Goal: Task Accomplishment & Management: Manage account settings

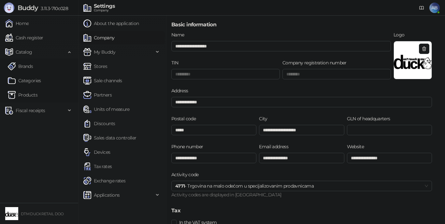
click at [112, 38] on link "Company" at bounding box center [98, 37] width 31 height 13
click at [108, 36] on link "Company" at bounding box center [98, 37] width 31 height 13
click at [109, 35] on link "Company" at bounding box center [98, 37] width 31 height 13
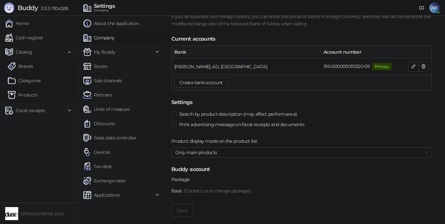
scroll to position [800, 0]
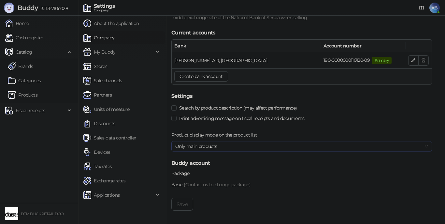
click at [221, 145] on span "Only main products" at bounding box center [301, 147] width 253 height 10
click at [213, 167] on div "All variants as separate products" at bounding box center [301, 169] width 250 height 7
click at [186, 176] on label "Package" at bounding box center [182, 173] width 22 height 7
click at [186, 175] on label "Package" at bounding box center [182, 173] width 22 height 7
click at [179, 199] on button "Save" at bounding box center [182, 204] width 22 height 13
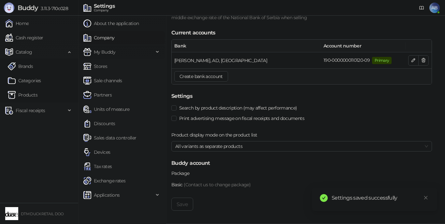
click at [108, 48] on span "My Buddy" at bounding box center [104, 52] width 21 height 13
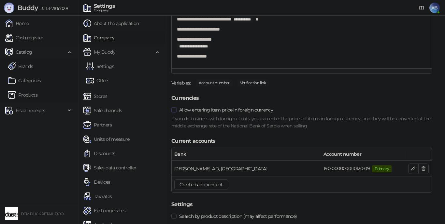
scroll to position [702, 0]
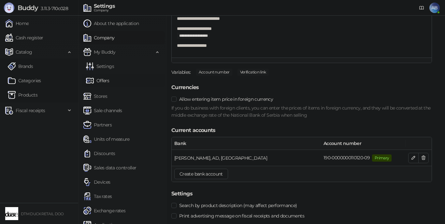
click at [106, 80] on link "Offers" at bounding box center [97, 80] width 23 height 13
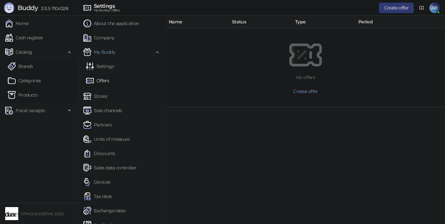
click at [105, 80] on link "Offers" at bounding box center [97, 80] width 23 height 13
click at [298, 92] on span "Create offer" at bounding box center [305, 92] width 24 height 6
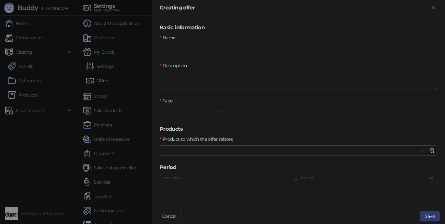
click at [200, 114] on input "Type" at bounding box center [190, 112] width 54 height 10
click at [258, 108] on div "Name Description Type" at bounding box center [298, 79] width 280 height 91
click at [217, 44] on input "Name" at bounding box center [298, 49] width 277 height 10
click at [217, 47] on input "Name" at bounding box center [298, 49] width 277 height 10
click at [217, 82] on textarea "Description" at bounding box center [298, 81] width 277 height 18
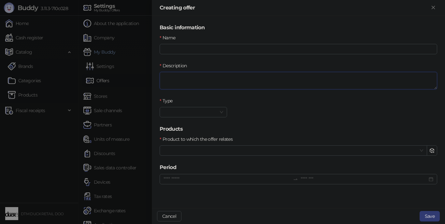
click at [217, 82] on textarea "Description" at bounding box center [298, 81] width 277 height 18
click at [169, 177] on input at bounding box center [226, 179] width 127 height 7
type input "**********"
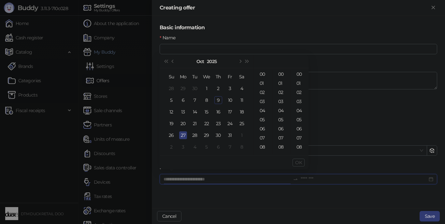
type input "**********"
click at [179, 153] on div "Su Mo Tu We Th Fr Sa 28 29 30 1 2 3 4 5 6 7 8 9 10 11 12 13 14 15 16 17 18 19 2…" at bounding box center [207, 111] width 94 height 87
type input "**********"
click at [349, 134] on form "Basic information Name Description Type Products Product to which the offer rel…" at bounding box center [298, 108] width 277 height 169
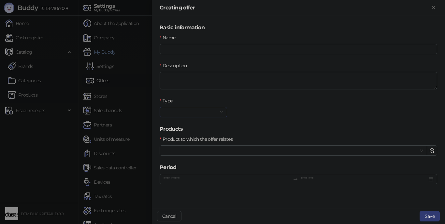
click at [181, 109] on input "Type" at bounding box center [190, 112] width 54 height 10
click at [285, 121] on div "Name Description Type" at bounding box center [298, 79] width 280 height 91
click at [175, 214] on button "Cancel" at bounding box center [169, 216] width 24 height 10
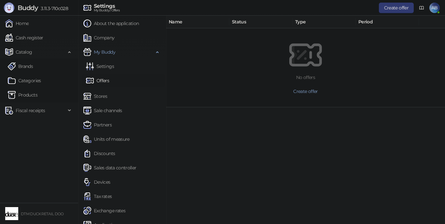
click at [177, 22] on th "Name" at bounding box center [197, 22] width 63 height 13
click at [106, 109] on link "Sale channels" at bounding box center [102, 110] width 39 height 13
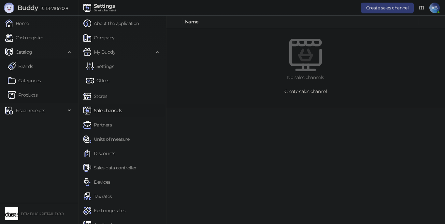
click at [323, 91] on span "Create sales channel" at bounding box center [305, 92] width 42 height 6
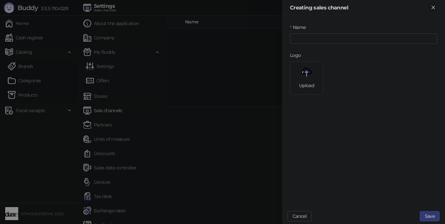
click at [432, 7] on icon "Close" at bounding box center [433, 8] width 6 height 6
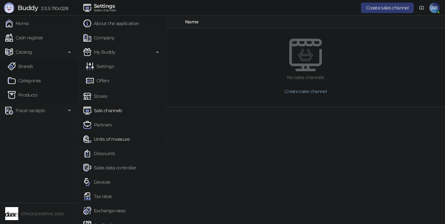
click at [109, 137] on link "Units of measure" at bounding box center [106, 139] width 46 height 13
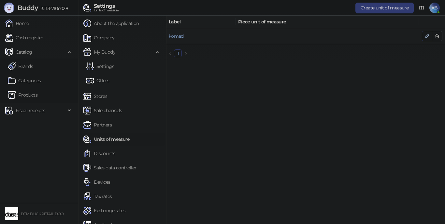
drag, startPoint x: 426, startPoint y: 35, endPoint x: 422, endPoint y: 36, distance: 3.6
click at [425, 35] on icon "button" at bounding box center [426, 36] width 5 height 5
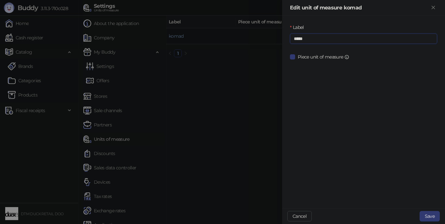
click at [321, 39] on input "*****" at bounding box center [363, 39] width 147 height 10
click at [305, 57] on span "Piece unit of measure" at bounding box center [323, 56] width 57 height 7
click at [300, 57] on span "Piece unit of measure" at bounding box center [323, 56] width 57 height 7
click at [433, 7] on icon "Close" at bounding box center [432, 7] width 3 height 3
